Goal: Navigation & Orientation: Go to known website

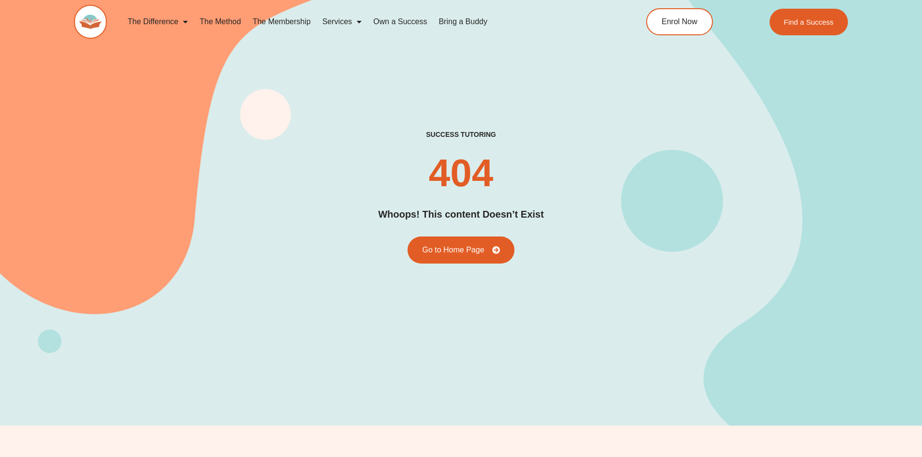
click at [844, 357] on div "success tutoring 404 Whoops! This content Doesn’t Exist Go to Home Page" at bounding box center [461, 197] width 774 height 457
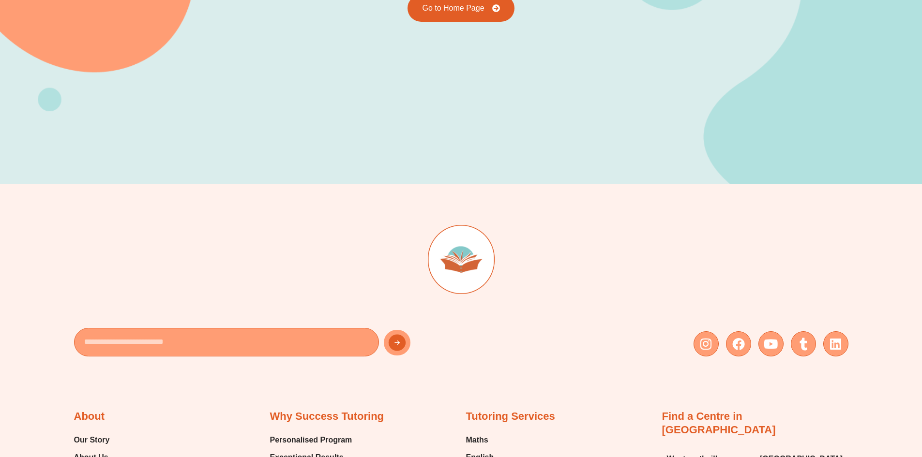
scroll to position [532, 0]
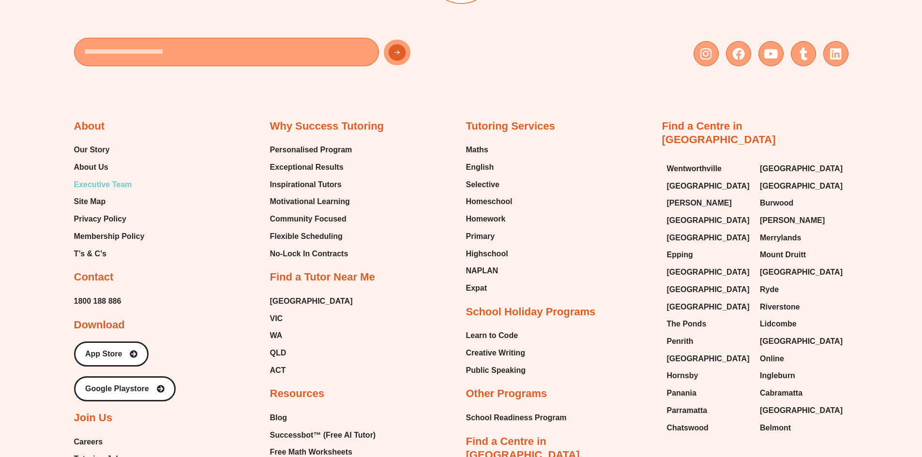
click at [91, 184] on span "Executive Team" at bounding box center [103, 185] width 58 height 15
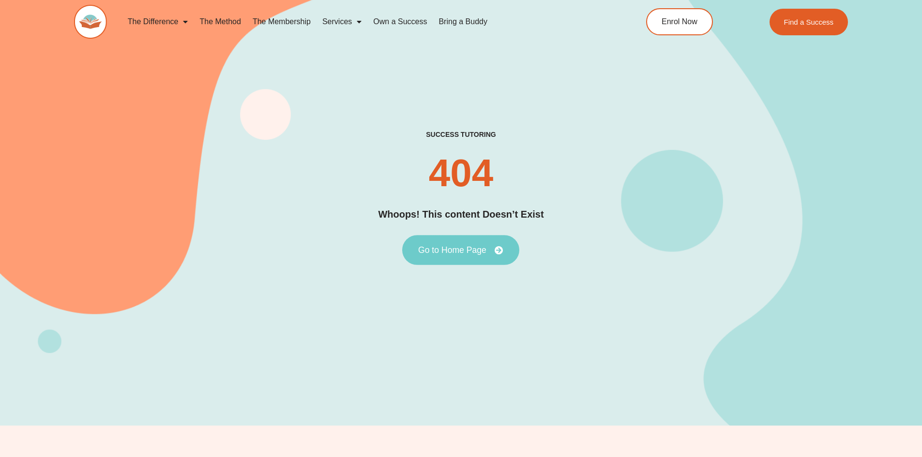
click at [491, 257] on link "Go to Home Page" at bounding box center [460, 250] width 117 height 30
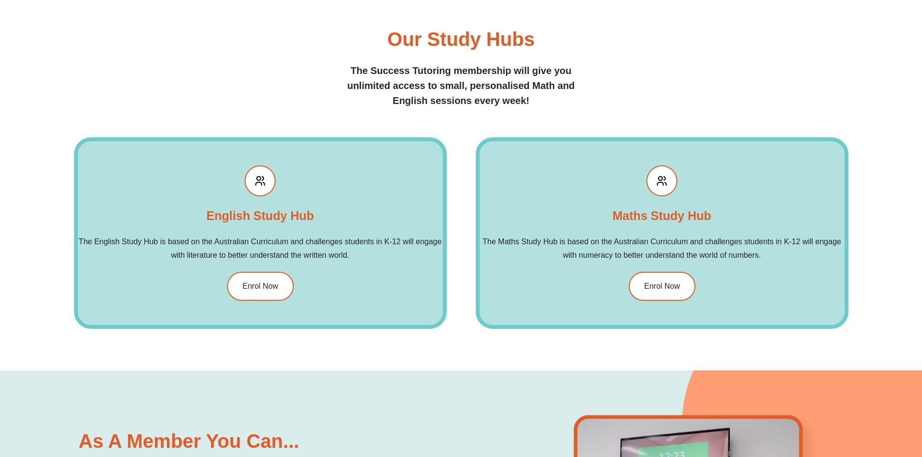
scroll to position [1210, 0]
